Goal: Task Accomplishment & Management: Manage account settings

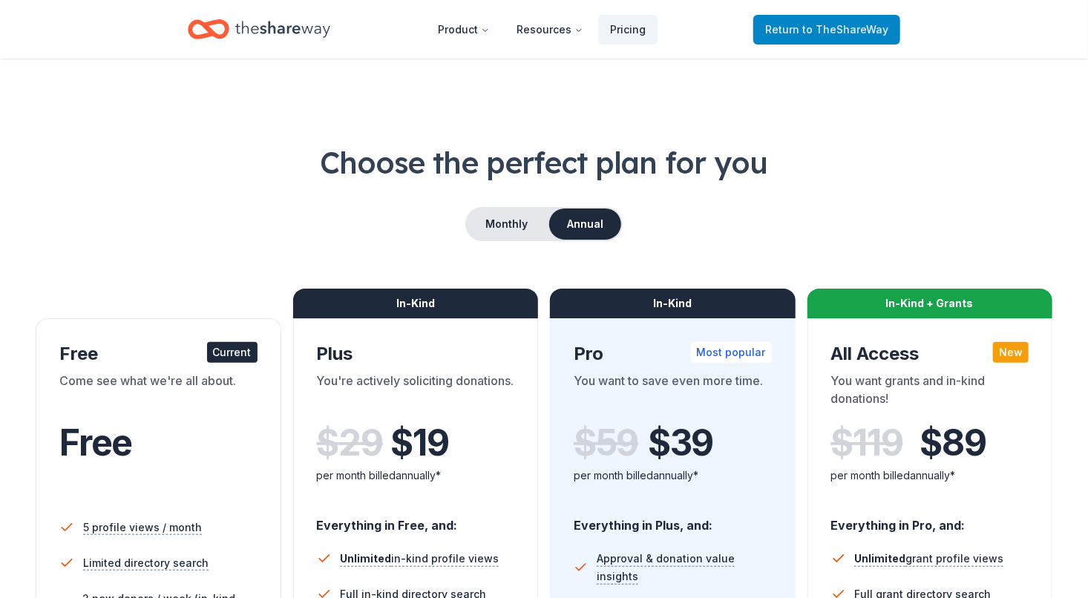
click at [796, 25] on span "Return to TheShareWay" at bounding box center [826, 30] width 123 height 18
click at [825, 39] on link "Return to TheShareWay" at bounding box center [826, 30] width 147 height 30
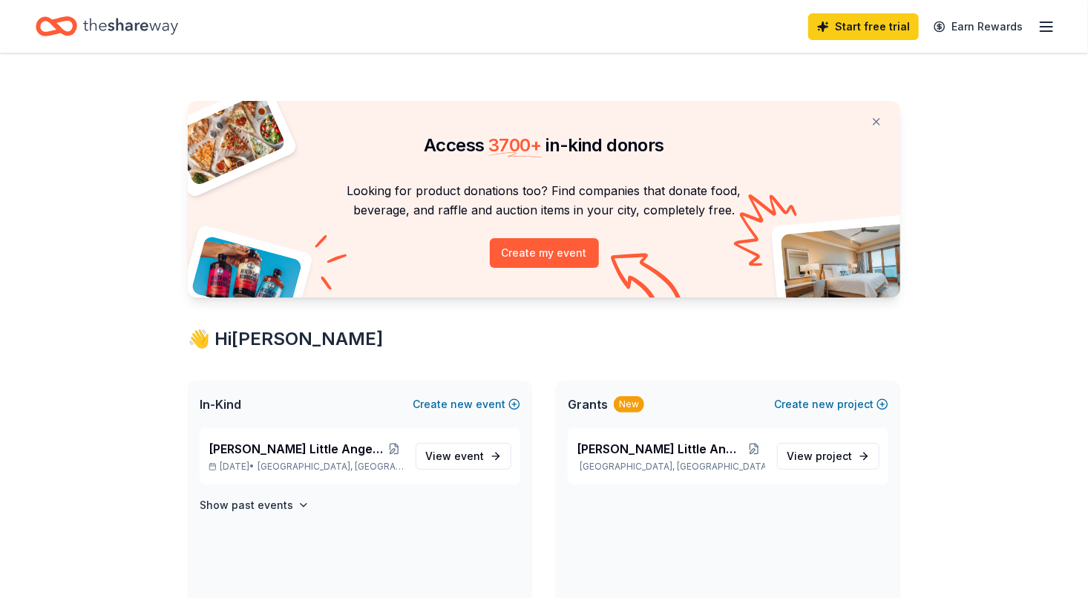
drag, startPoint x: 1090, startPoint y: 208, endPoint x: 566, endPoint y: 468, distance: 585.5
click at [472, 459] on span "event" at bounding box center [469, 456] width 30 height 13
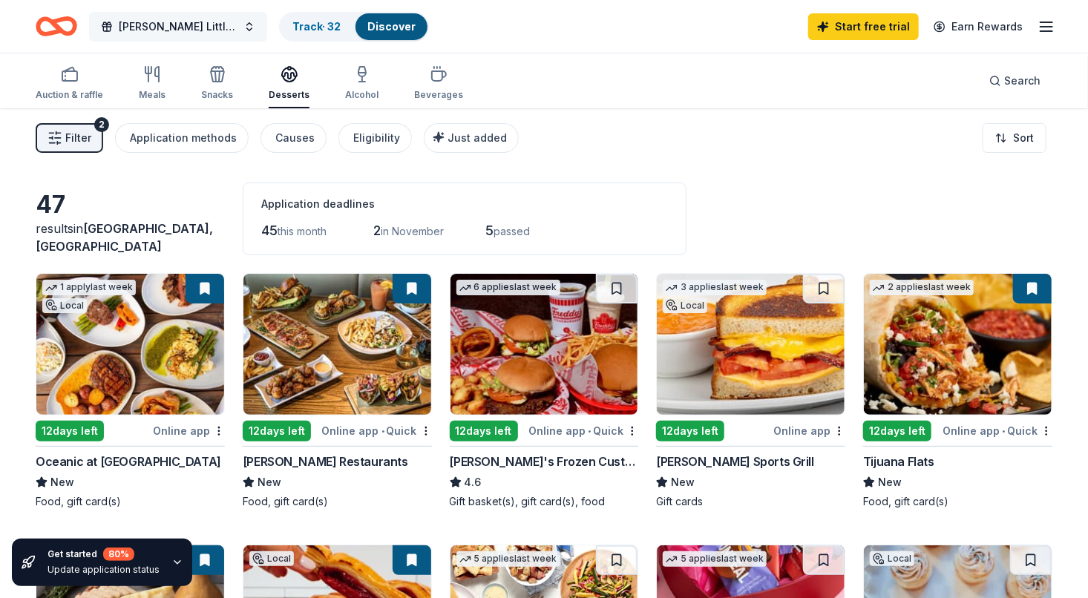
click at [211, 27] on span "[PERSON_NAME] Little Angels Holiday Baskets" at bounding box center [178, 27] width 119 height 18
click at [62, 24] on icon "Home" at bounding box center [57, 26] width 42 height 35
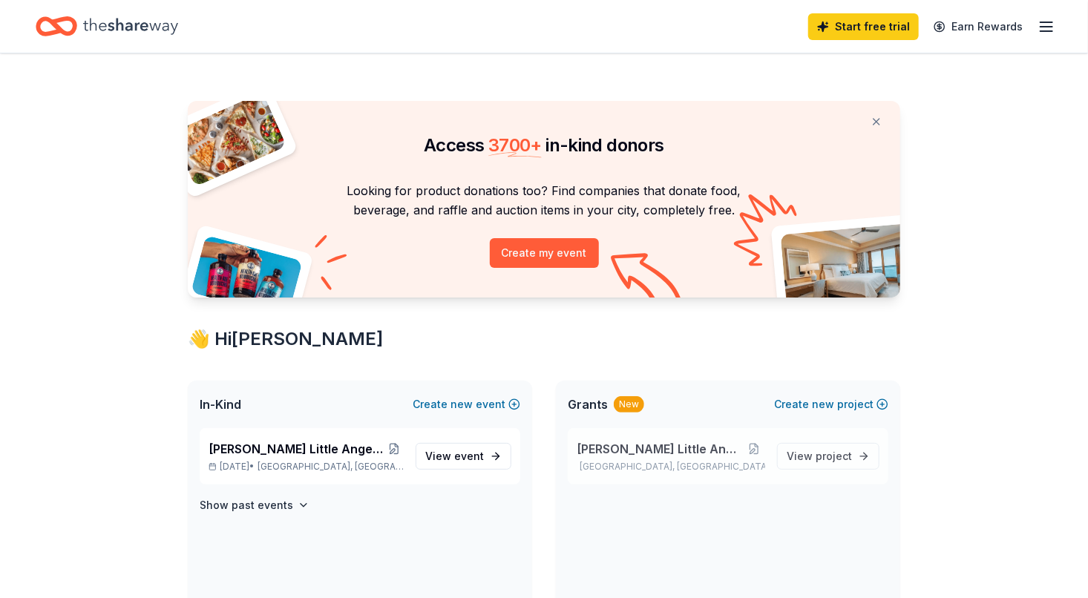
click at [657, 465] on p "[GEOGRAPHIC_DATA], [GEOGRAPHIC_DATA]" at bounding box center [671, 467] width 189 height 12
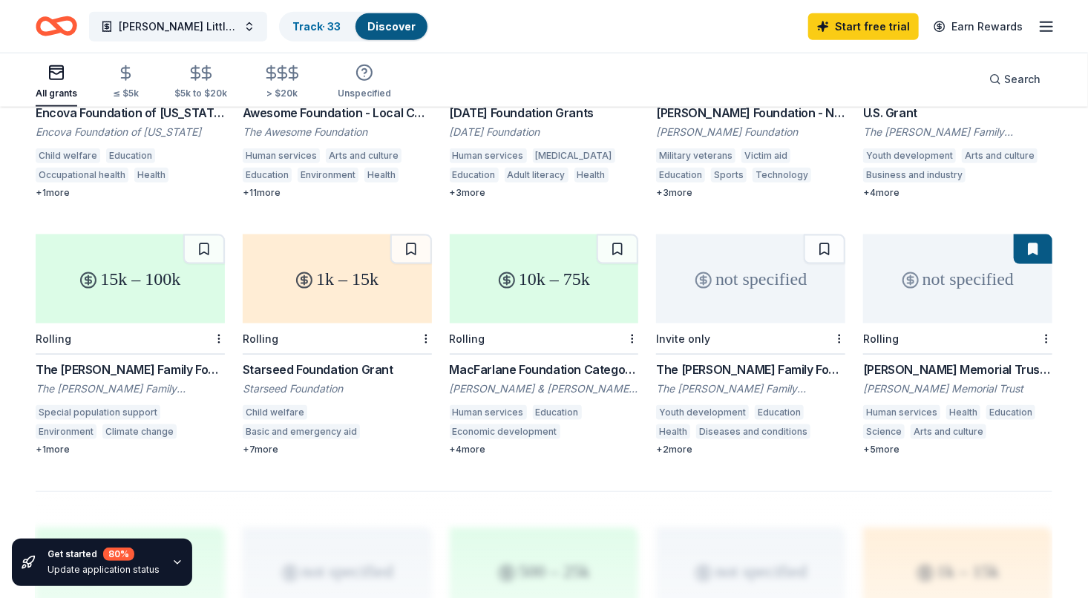
scroll to position [862, 0]
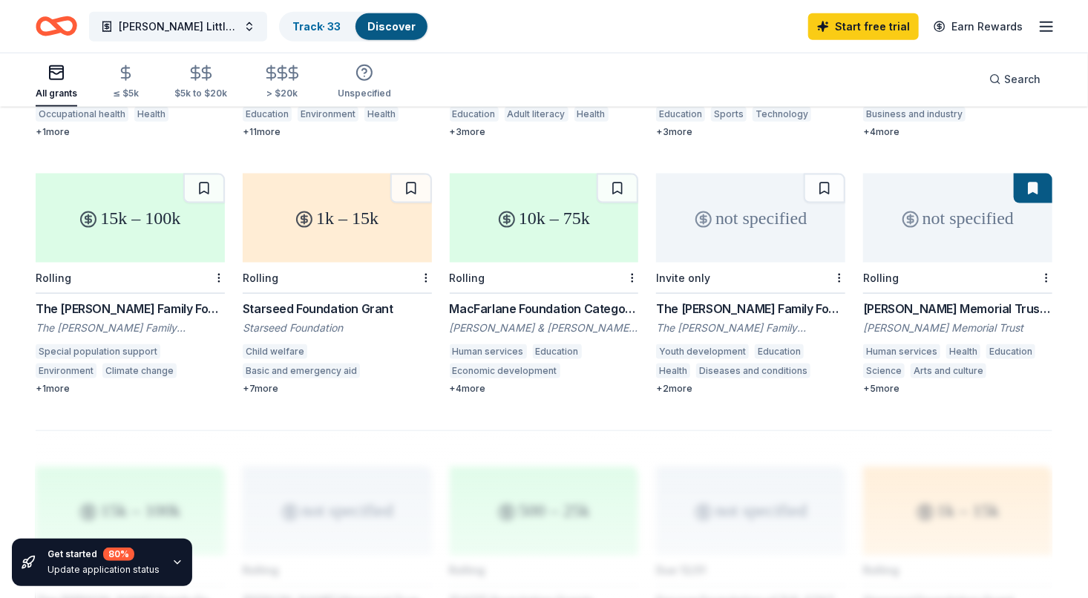
click at [143, 555] on div "Get started 80 %" at bounding box center [104, 554] width 112 height 13
click at [171, 566] on icon "button" at bounding box center [177, 563] width 12 height 12
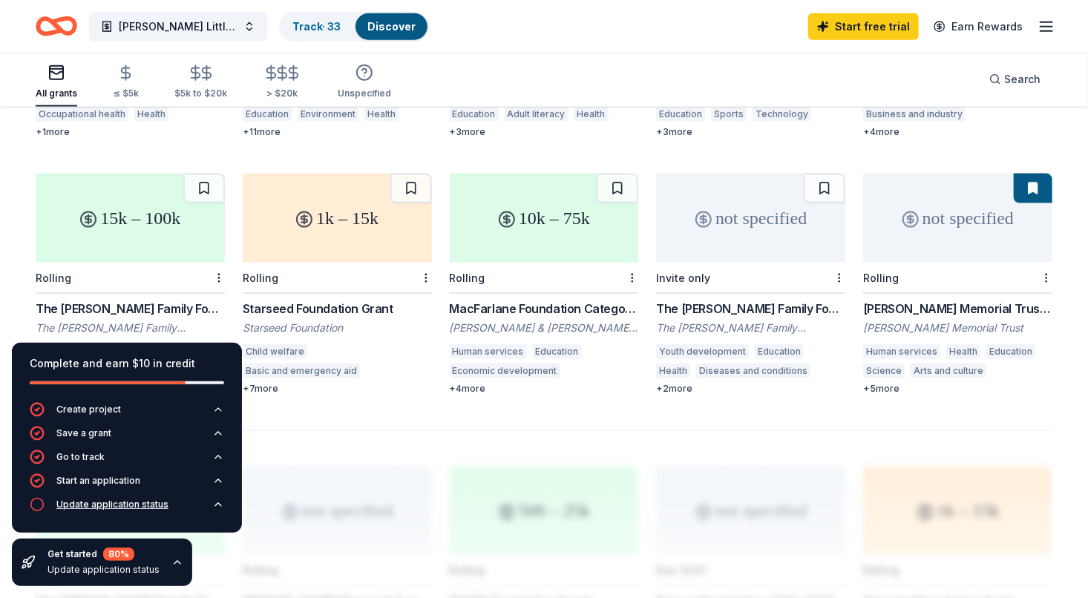
click at [54, 509] on div "Update application status" at bounding box center [99, 504] width 139 height 15
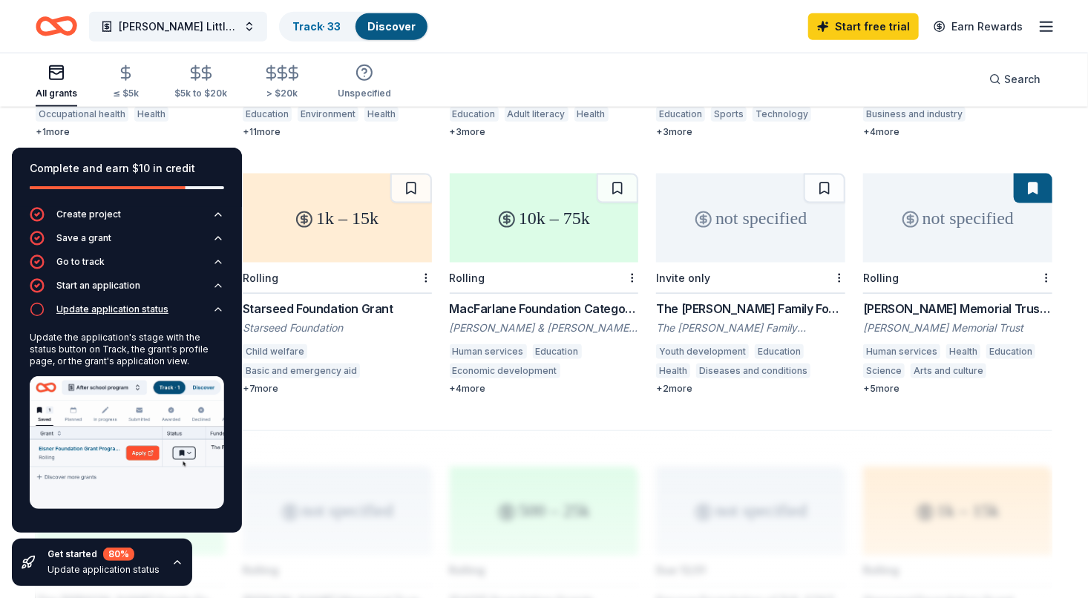
click at [54, 509] on img at bounding box center [127, 442] width 194 height 133
click at [37, 313] on icon "button" at bounding box center [37, 309] width 15 height 15
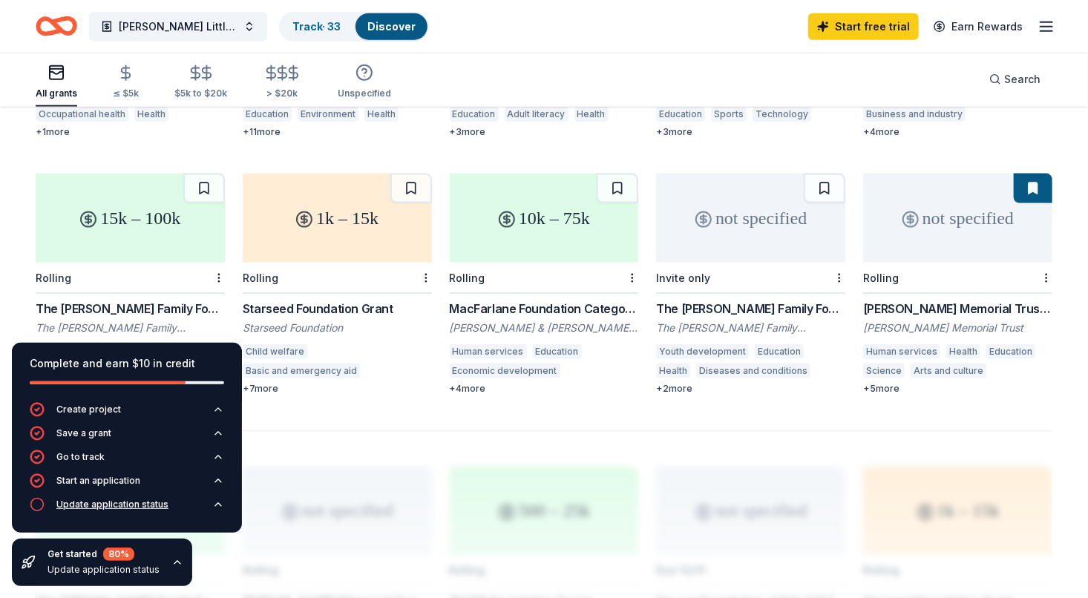
click at [34, 509] on icon "button" at bounding box center [37, 504] width 15 height 15
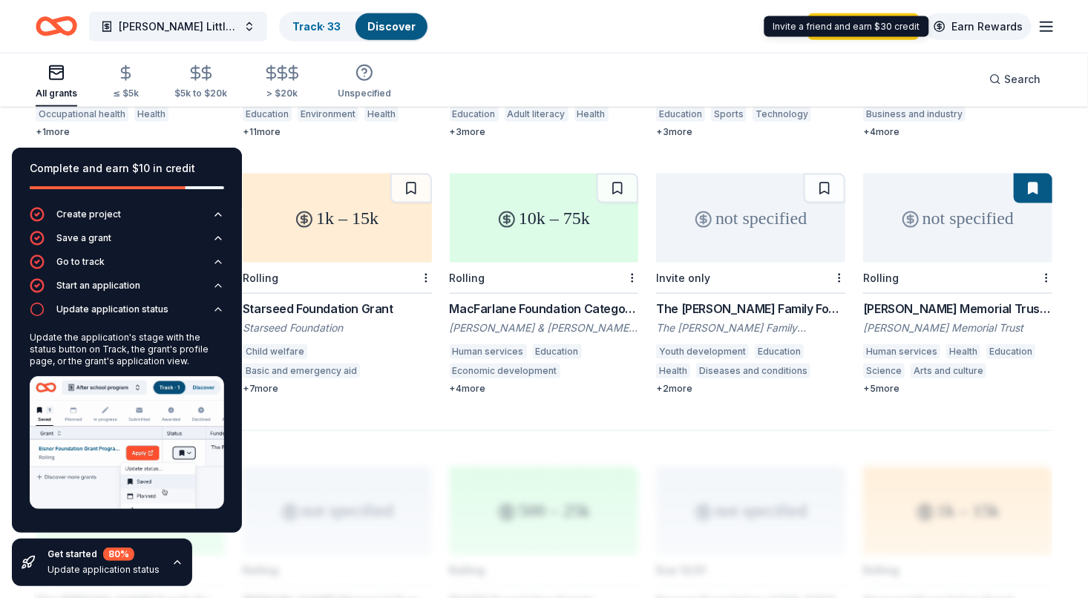
click at [1004, 28] on link "Earn Rewards" at bounding box center [978, 26] width 107 height 27
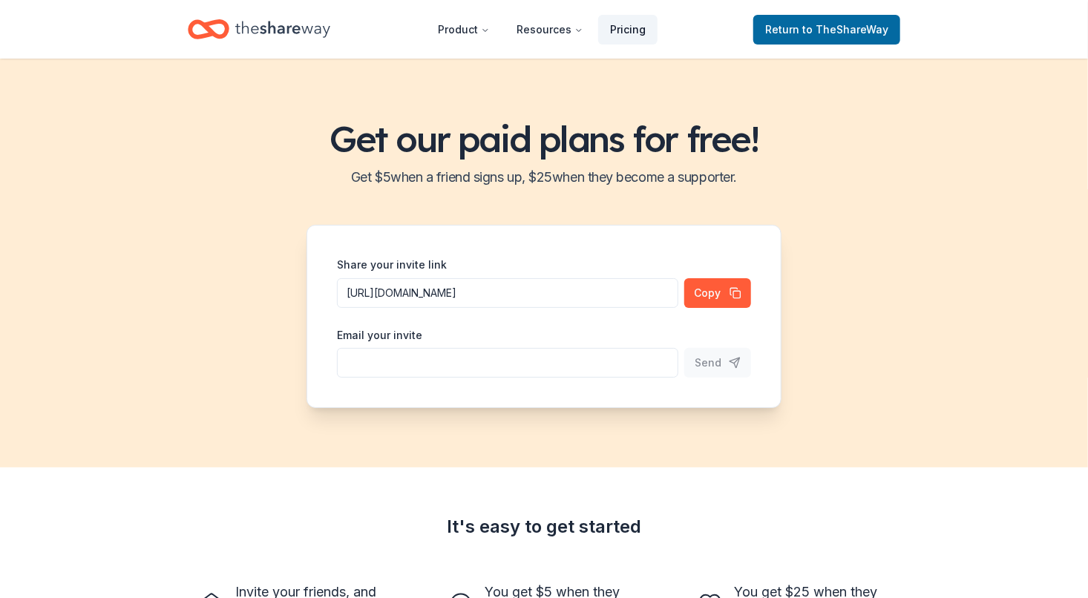
click at [632, 33] on link "Pricing" at bounding box center [627, 30] width 59 height 30
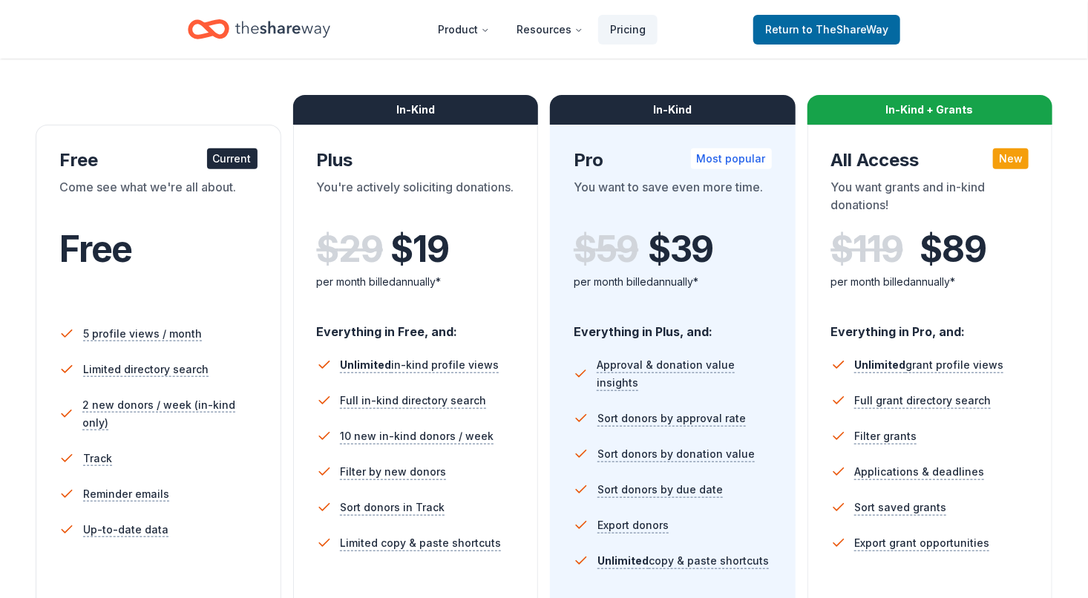
scroll to position [197, 0]
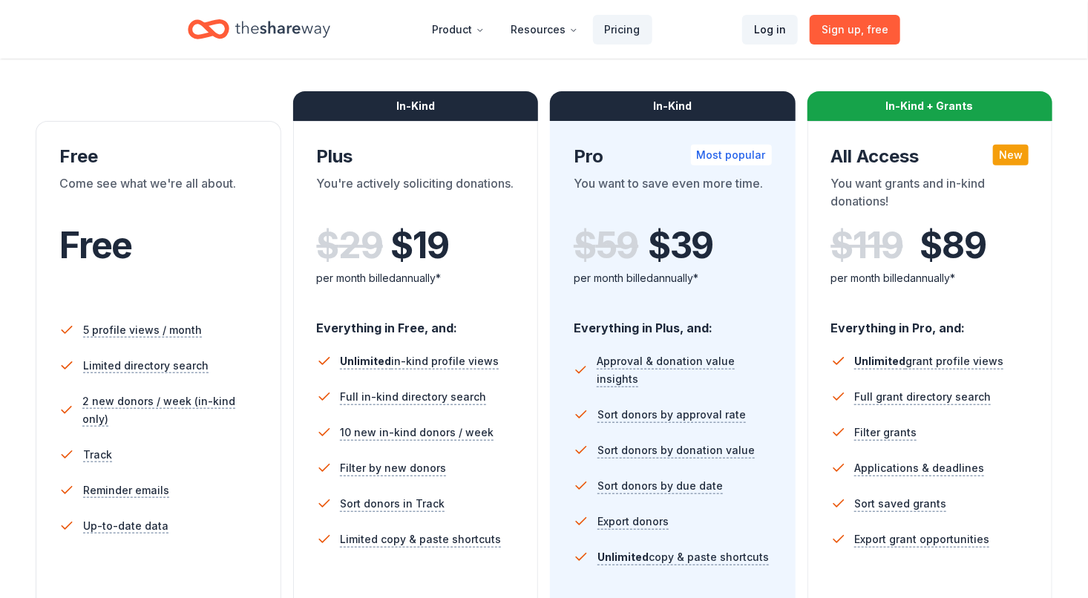
click at [775, 35] on link "Log in" at bounding box center [770, 30] width 56 height 30
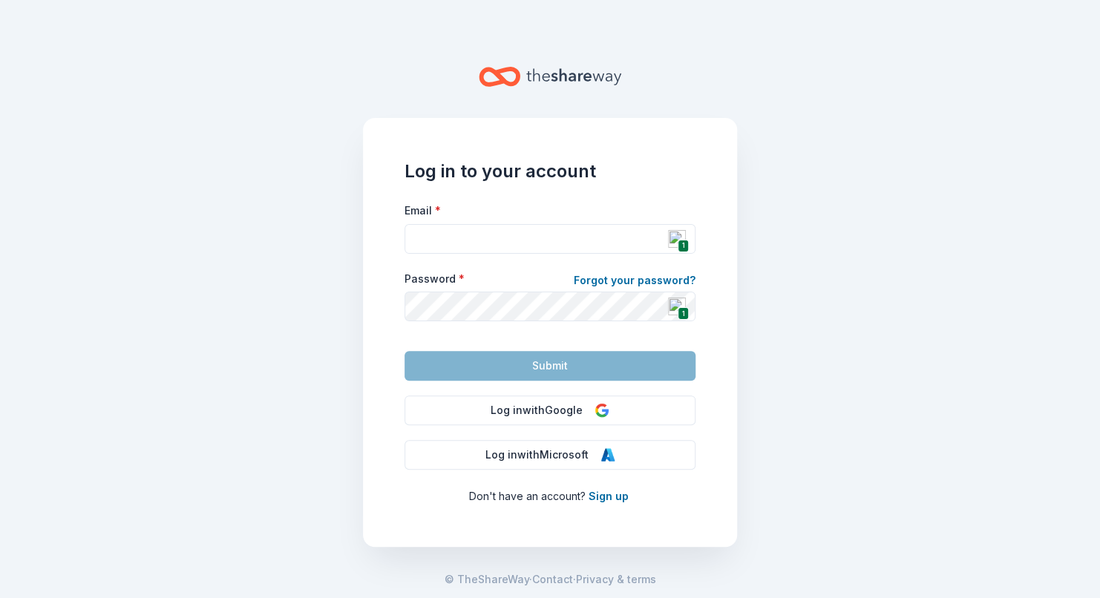
click at [673, 239] on img at bounding box center [677, 239] width 18 height 18
click at [704, 203] on div "Log in to your account Email * 1 Password * Forgot your password? 1 Submit Log …" at bounding box center [550, 332] width 374 height 429
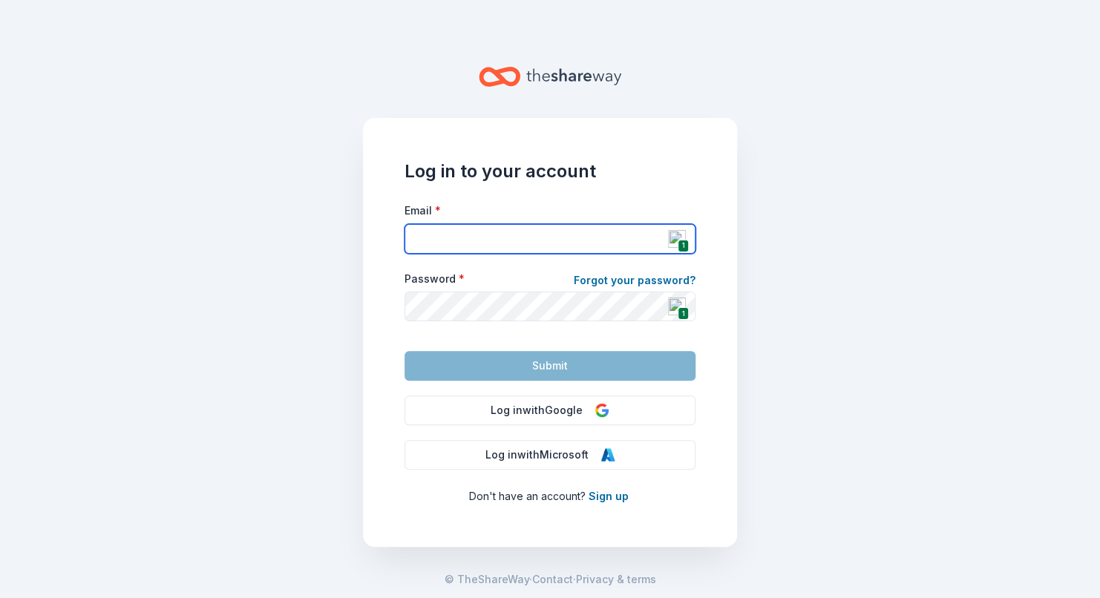
click at [551, 240] on input "Email *" at bounding box center [550, 239] width 291 height 30
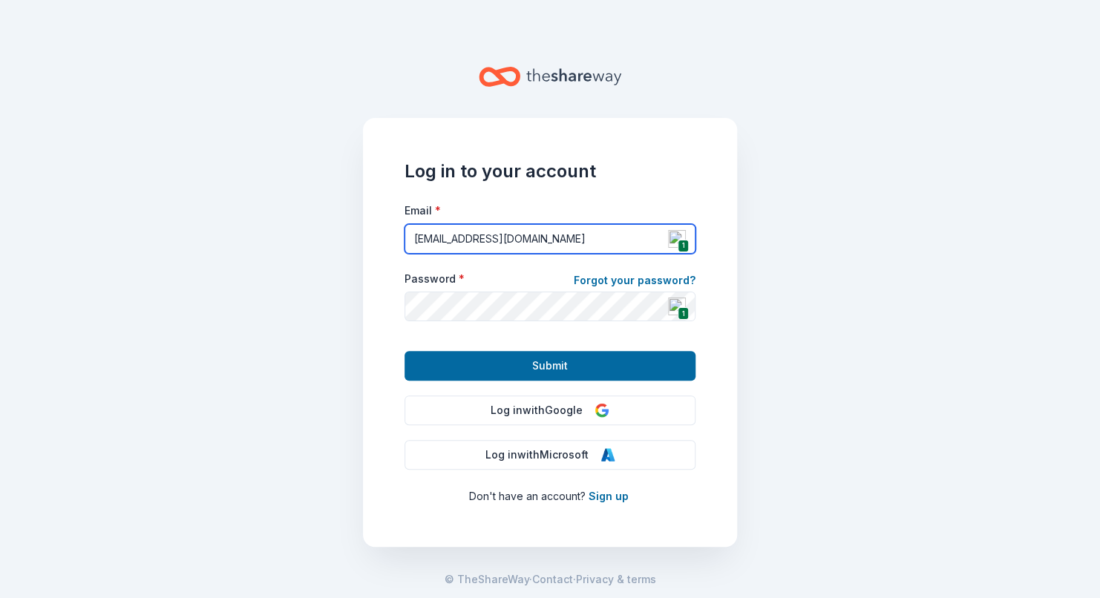
click at [563, 235] on input "[EMAIL_ADDRESS][DOMAIN_NAME]" at bounding box center [550, 239] width 291 height 30
drag, startPoint x: 595, startPoint y: 244, endPoint x: 405, endPoint y: 254, distance: 190.3
click at [405, 254] on form "Email * wilcoxlittleangels@wilcoxffh.com 1 Password * Forgot your password? 1 S…" at bounding box center [550, 291] width 291 height 180
type input "[PERSON_NAME][EMAIL_ADDRESS][DOMAIN_NAME]"
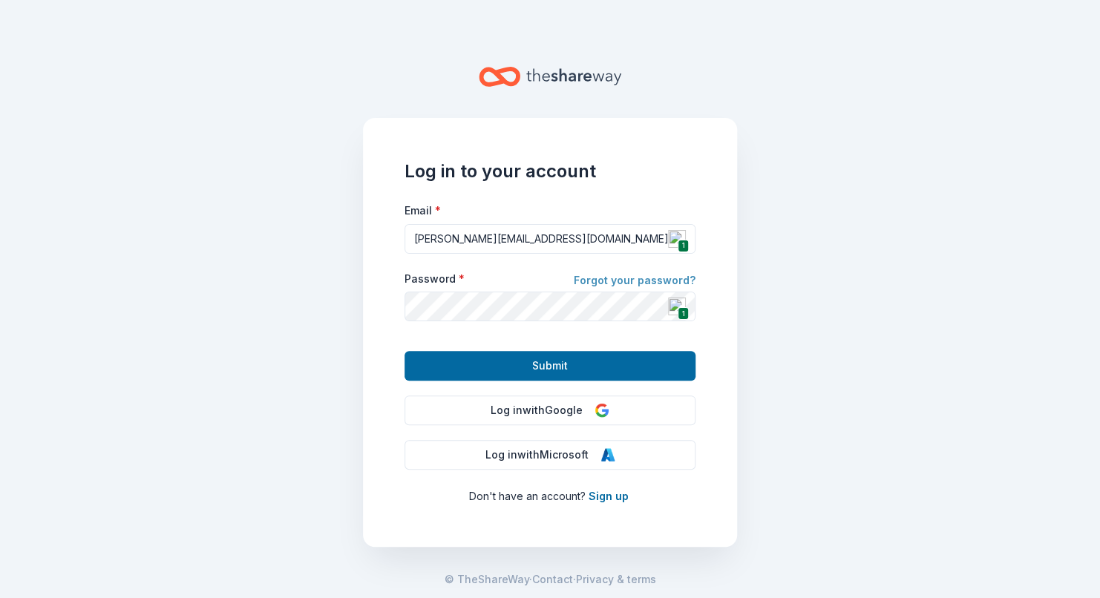
click at [612, 275] on link "Forgot your password?" at bounding box center [635, 282] width 122 height 21
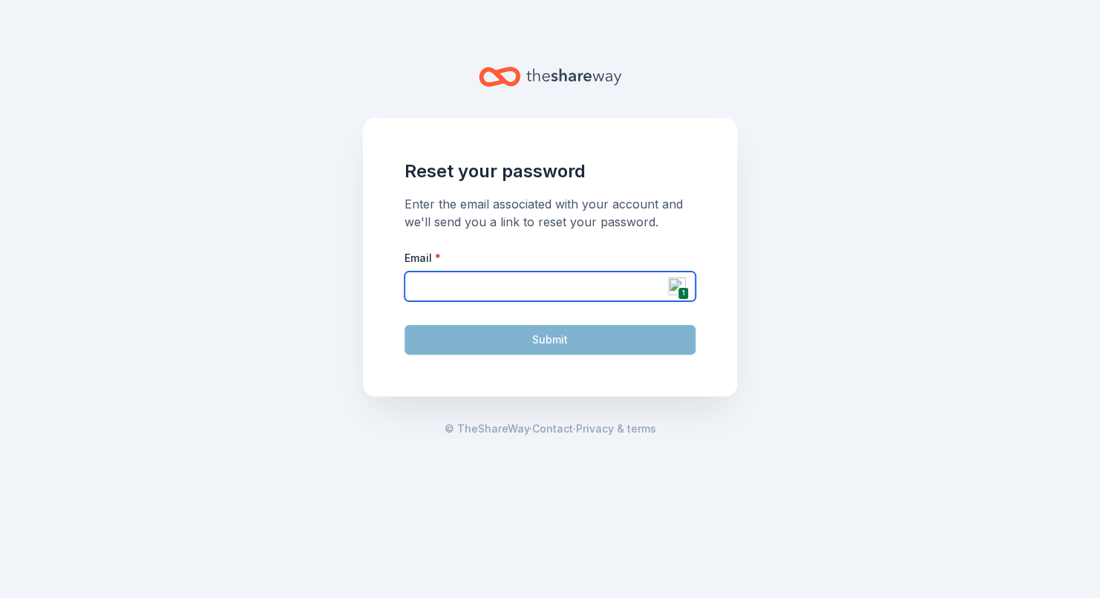
click at [613, 291] on input "Email *" at bounding box center [550, 287] width 291 height 30
type input "[PERSON_NAME][EMAIL_ADDRESS][DOMAIN_NAME]"
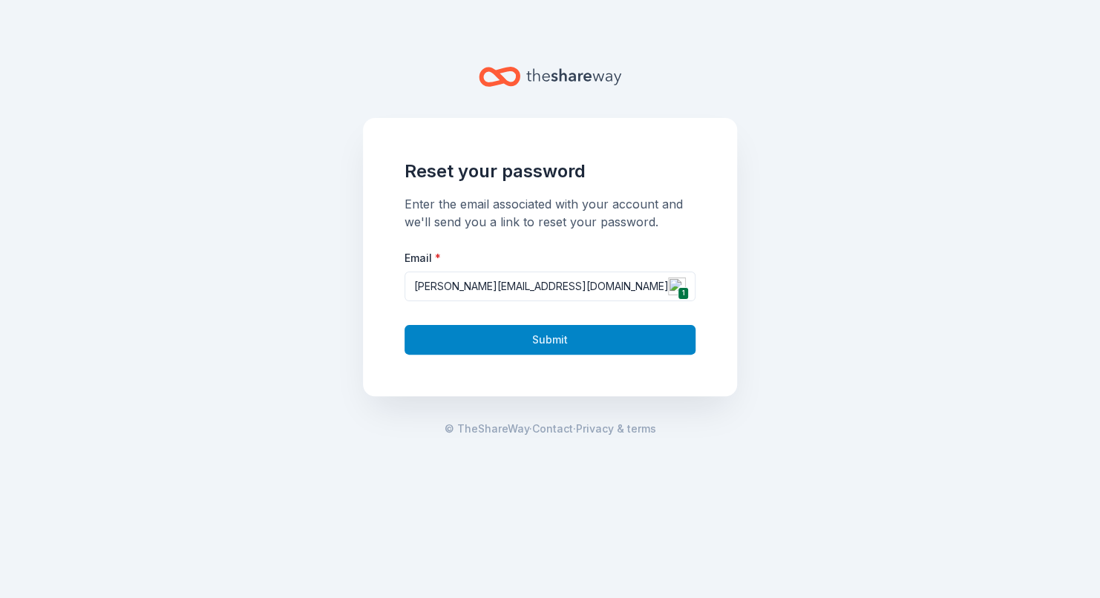
click at [556, 344] on button "Submit" at bounding box center [550, 340] width 291 height 30
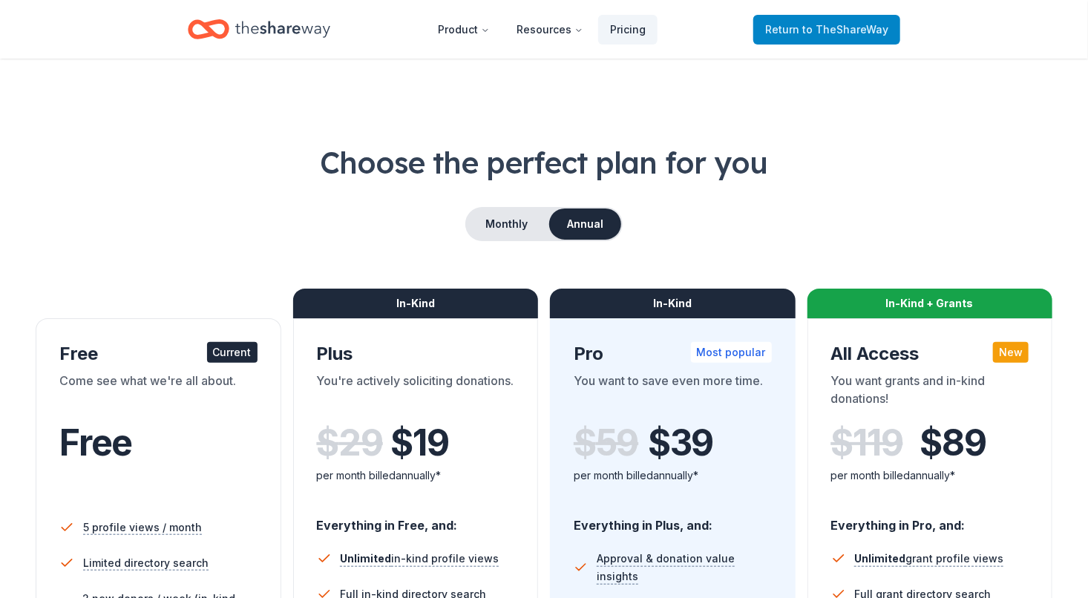
click at [785, 43] on link "Return to TheShareWay" at bounding box center [826, 30] width 147 height 30
click at [785, 28] on span "Return to TheShareWay" at bounding box center [826, 30] width 123 height 18
click at [805, 24] on span "Return to TheShareWay" at bounding box center [826, 30] width 123 height 18
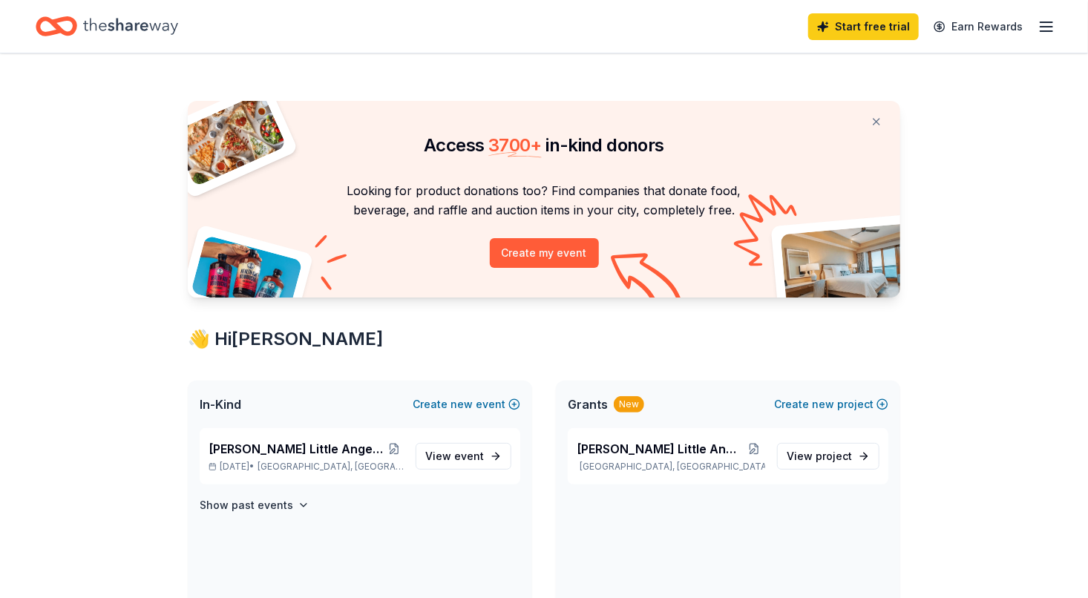
click at [1049, 27] on line "button" at bounding box center [1047, 27] width 12 height 0
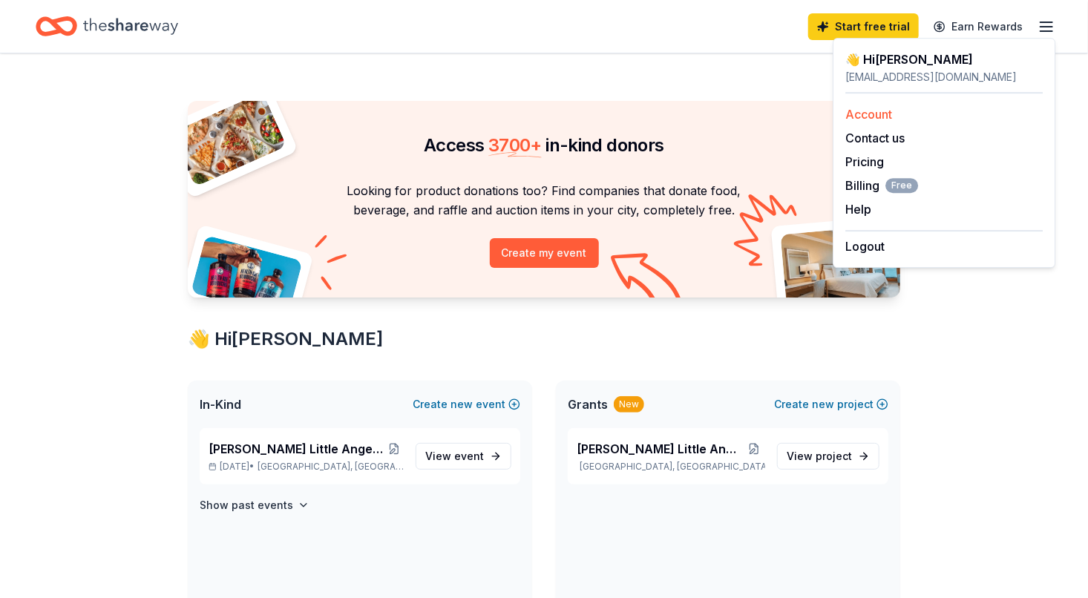
click at [874, 114] on link "Account" at bounding box center [868, 114] width 47 height 15
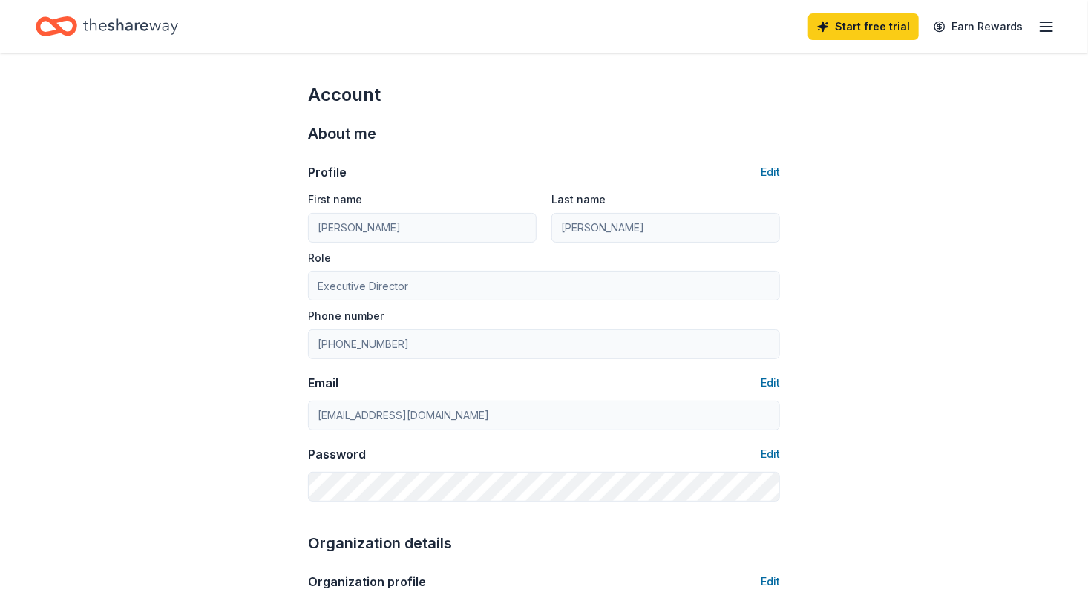
click at [1054, 25] on icon "button" at bounding box center [1047, 27] width 18 height 18
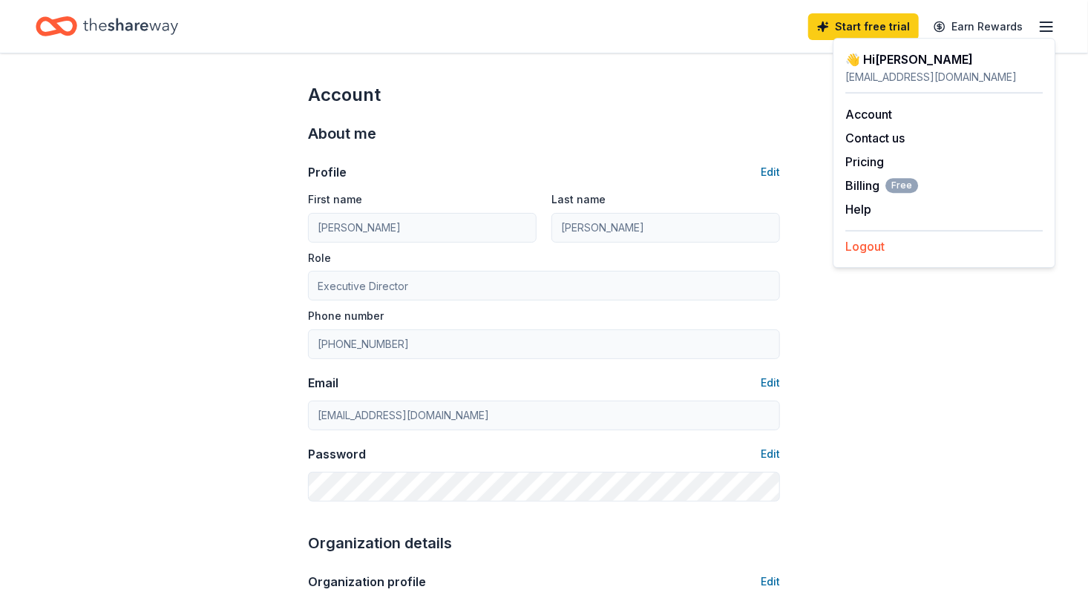
click at [866, 246] on button "Logout" at bounding box center [864, 247] width 39 height 18
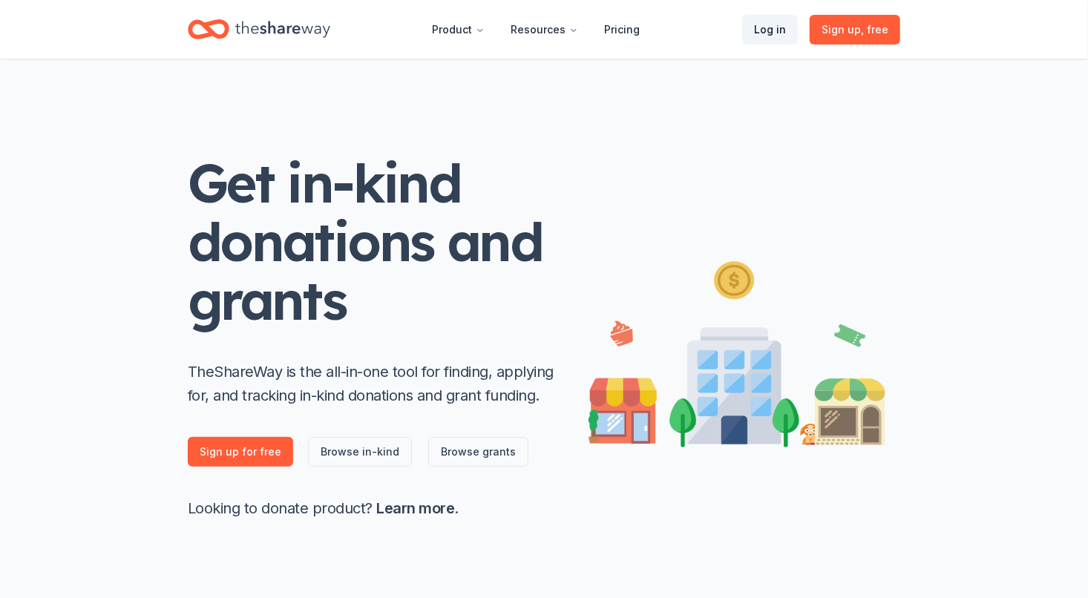
click at [773, 40] on link "Log in" at bounding box center [770, 30] width 56 height 30
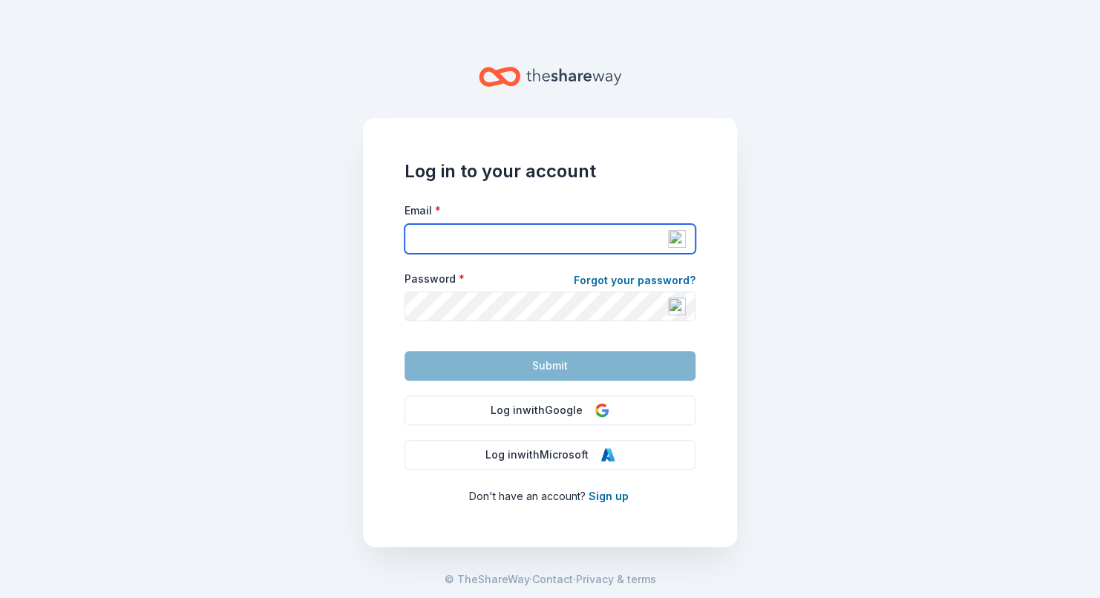
click at [530, 230] on input "Email *" at bounding box center [550, 239] width 291 height 30
type input "[PERSON_NAME][EMAIL_ADDRESS][DOMAIN_NAME]"
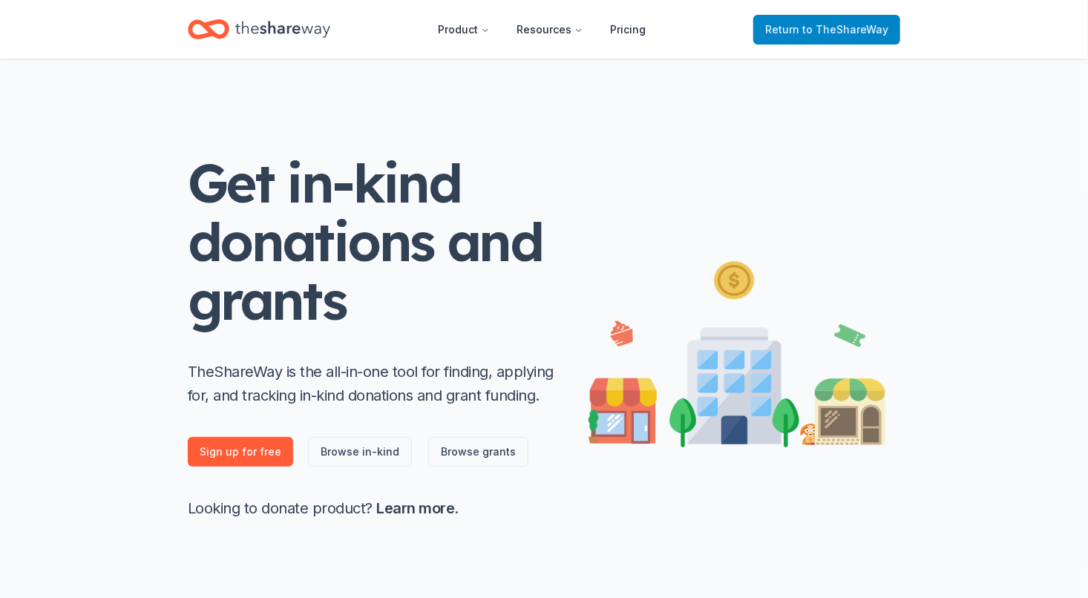
click at [819, 33] on span "to TheShareWay" at bounding box center [845, 29] width 86 height 13
